Goal: Task Accomplishment & Management: Manage account settings

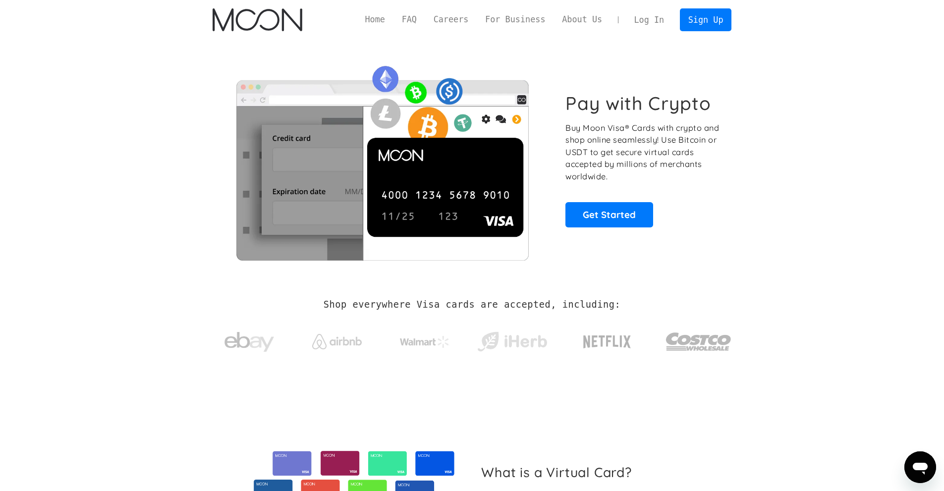
click at [660, 20] on link "Log In" at bounding box center [649, 20] width 47 height 22
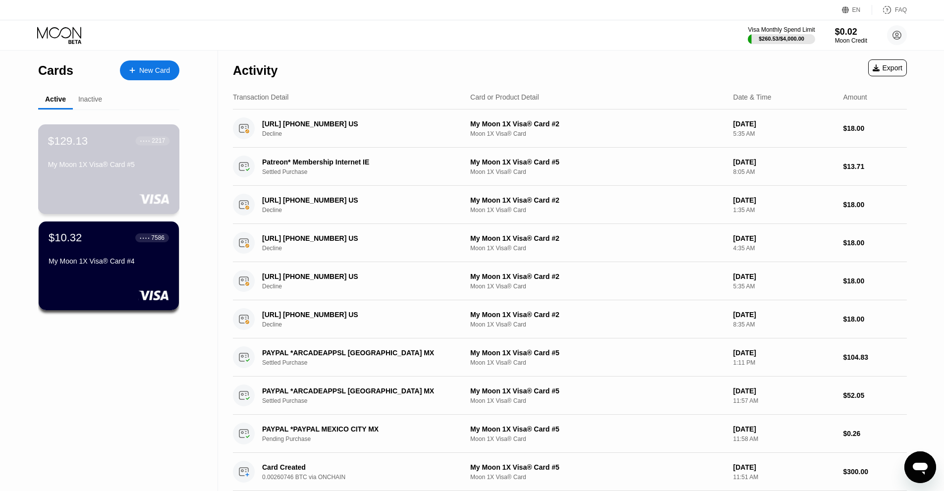
click at [127, 161] on div "$129.13 ● ● ● ● 2217 My Moon 1X Visa® Card #5" at bounding box center [108, 153] width 121 height 38
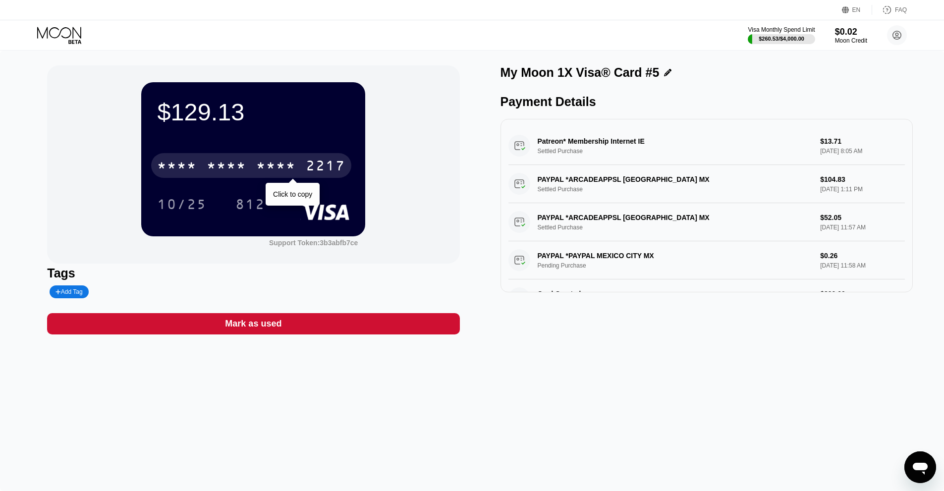
click at [183, 164] on div "* * * *" at bounding box center [177, 167] width 40 height 16
